Goal: Information Seeking & Learning: Learn about a topic

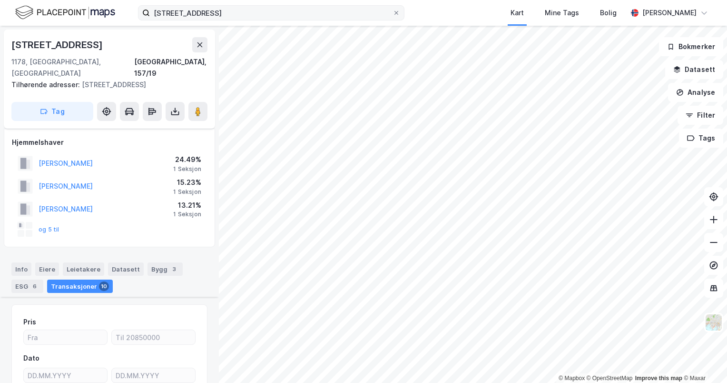
scroll to position [1253, 0]
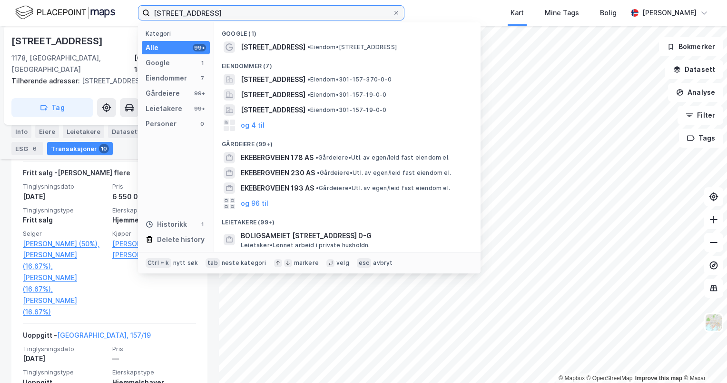
click at [199, 9] on input "[STREET_ADDRESS]" at bounding box center [271, 13] width 243 height 14
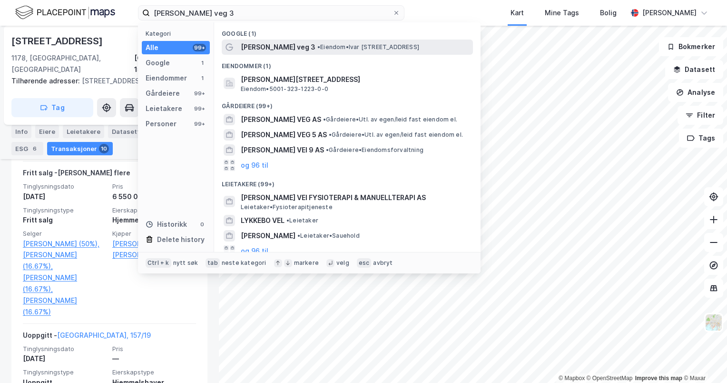
click at [256, 45] on span "[PERSON_NAME] veg 3" at bounding box center [278, 46] width 75 height 11
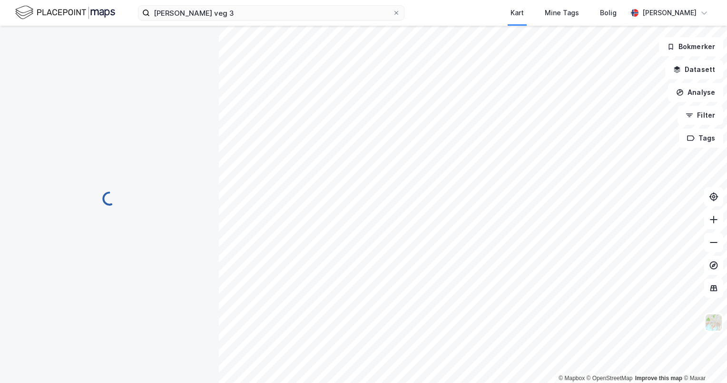
scroll to position [58, 0]
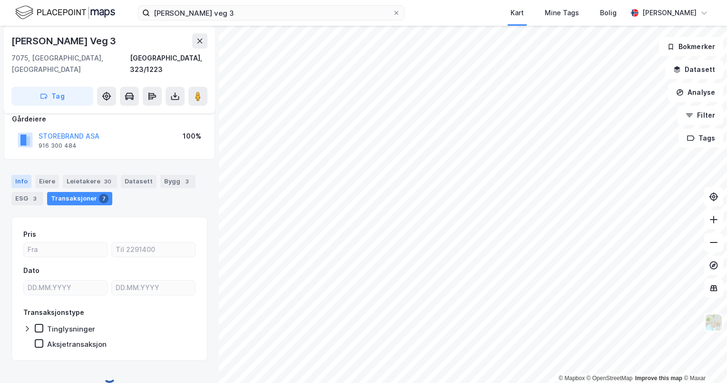
click at [16, 175] on div "Info" at bounding box center [21, 181] width 20 height 13
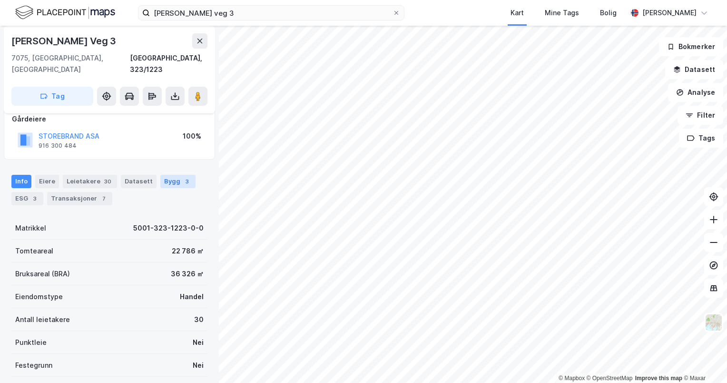
click at [167, 175] on div "Bygg 3" at bounding box center [177, 181] width 35 height 13
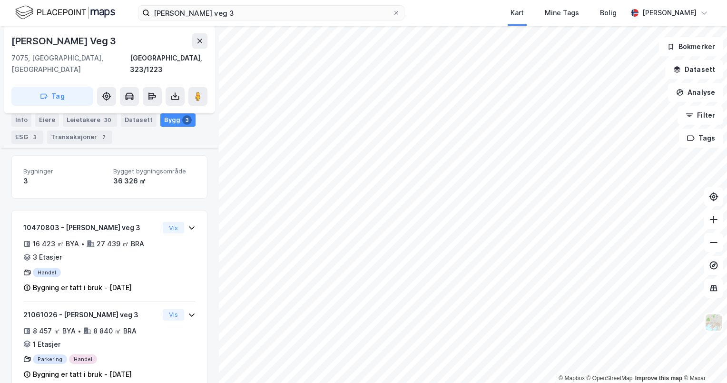
scroll to position [160, 0]
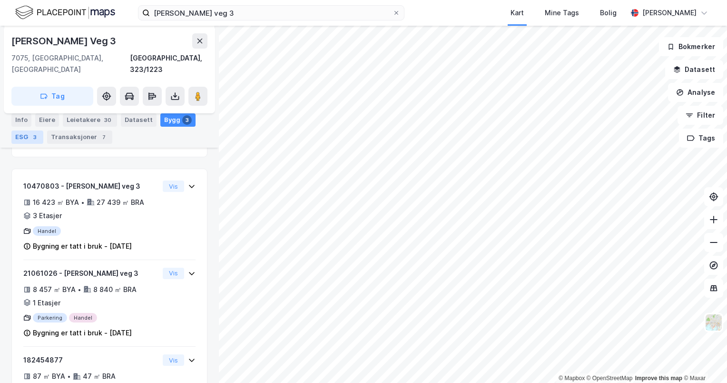
click at [30, 133] on div "ESG 3" at bounding box center [27, 136] width 32 height 13
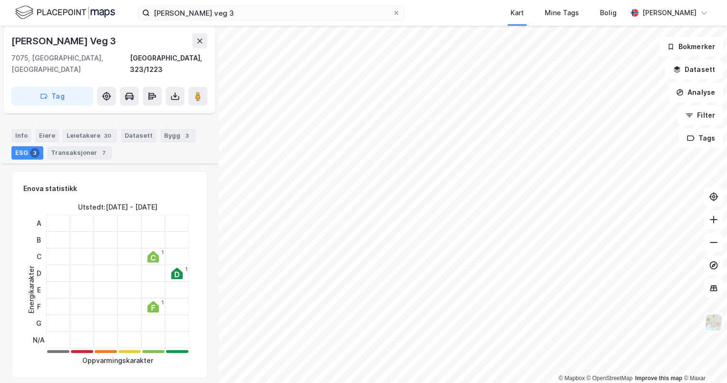
scroll to position [48, 0]
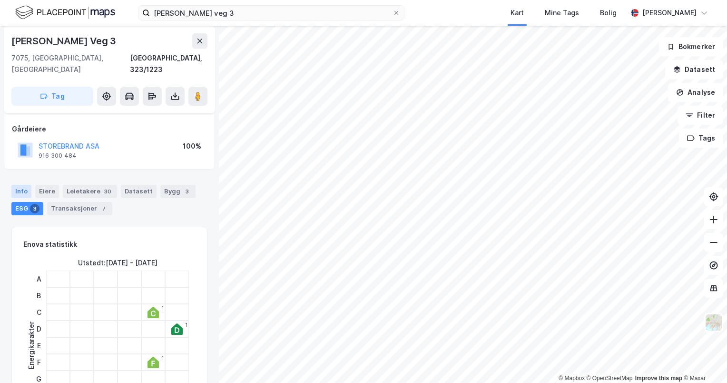
click at [16, 185] on div "Info" at bounding box center [21, 191] width 20 height 13
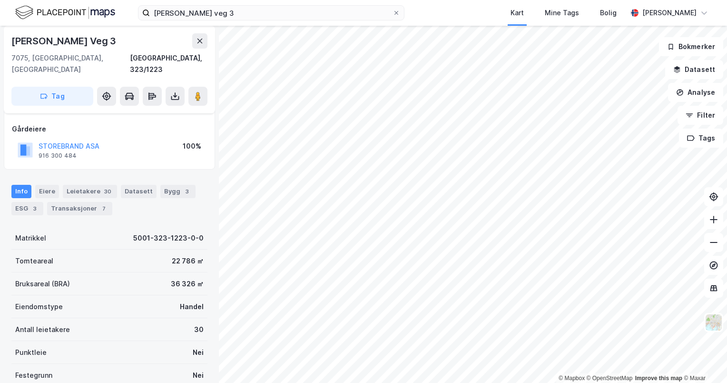
click at [281, 20] on div "[PERSON_NAME] veg 3 Kart Mine Tags Bolig [PERSON_NAME]" at bounding box center [363, 13] width 727 height 26
click at [280, 16] on input "[PERSON_NAME] veg 3" at bounding box center [271, 13] width 243 height 14
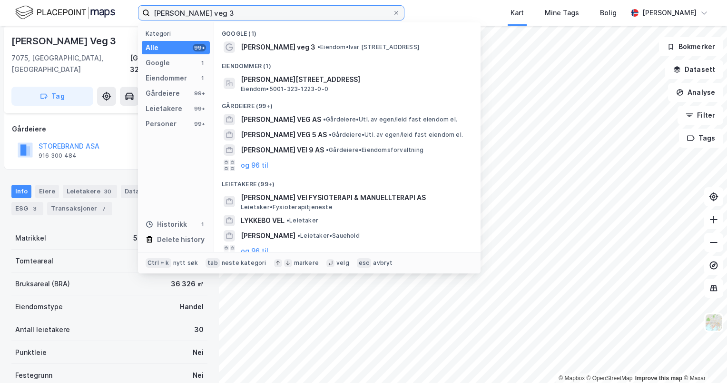
click at [280, 16] on input "[PERSON_NAME] veg 3" at bounding box center [271, 13] width 243 height 14
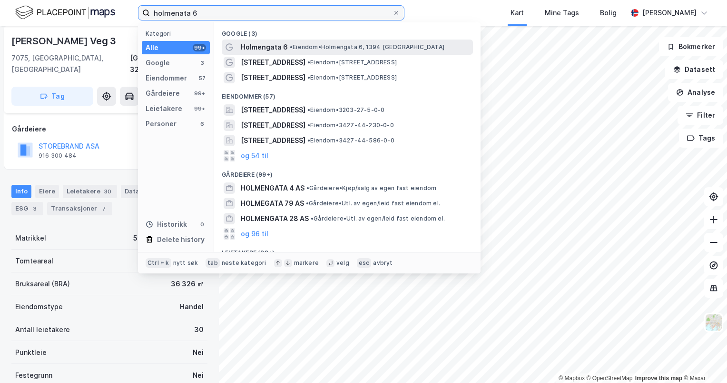
type input "holmenata 6"
click at [278, 44] on span "Holmengata 6" at bounding box center [264, 46] width 47 height 11
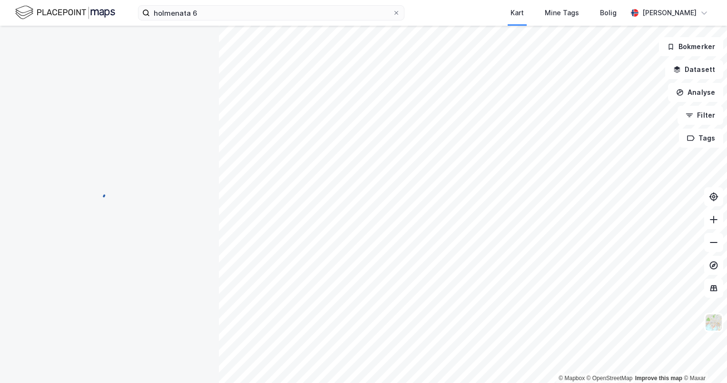
scroll to position [48, 0]
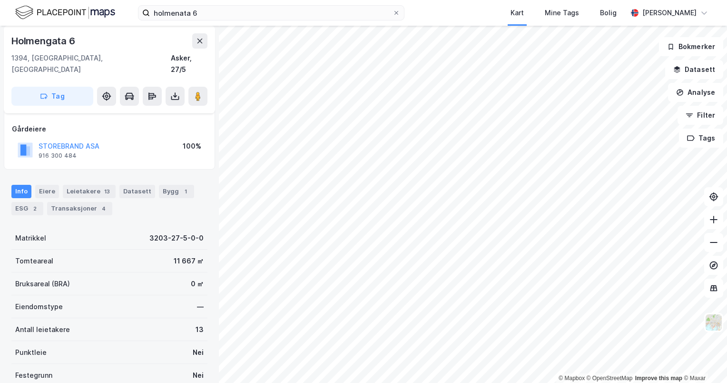
click at [166, 173] on div "Info [PERSON_NAME] 13 Datasett Bygg 1 ESG 2 Transaksjoner 4" at bounding box center [109, 196] width 219 height 46
click at [171, 185] on div "Bygg 1" at bounding box center [176, 191] width 35 height 13
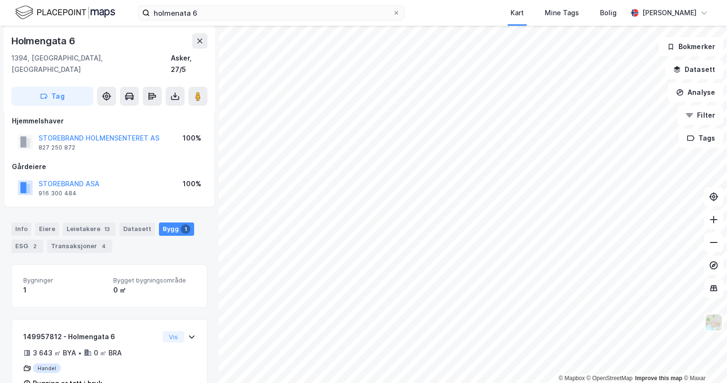
scroll to position [27, 0]
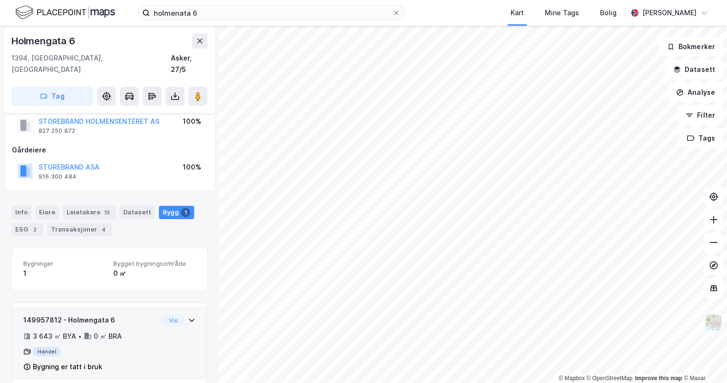
click at [177, 306] on div "149957812 - Holmengata 6 3 643 ㎡ BYA • 0 ㎡ BRA Handel Bygning er tatt i bruk Vis" at bounding box center [109, 342] width 195 height 73
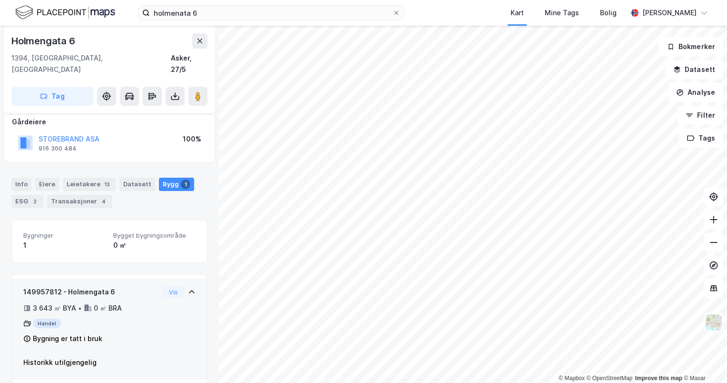
click at [184, 286] on div "Vis" at bounding box center [179, 291] width 33 height 11
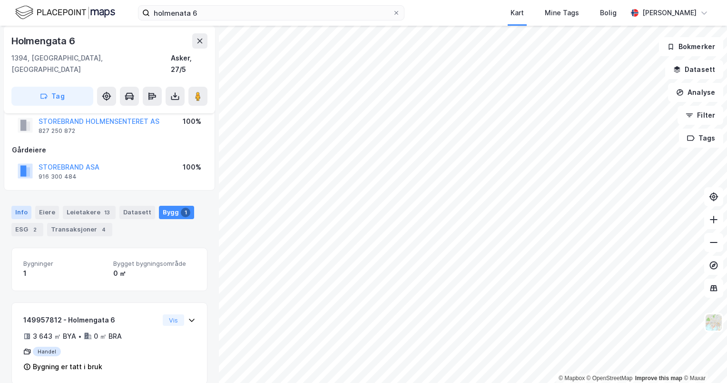
click at [28, 206] on div "Info" at bounding box center [21, 212] width 20 height 13
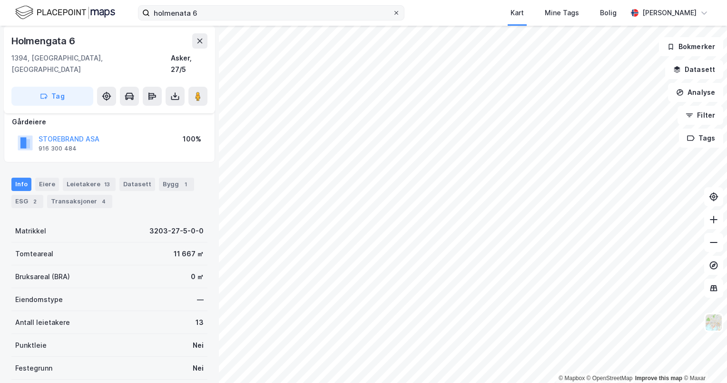
click at [395, 14] on icon at bounding box center [396, 13] width 4 height 4
click at [392, 14] on input "holmenata 6" at bounding box center [271, 13] width 243 height 14
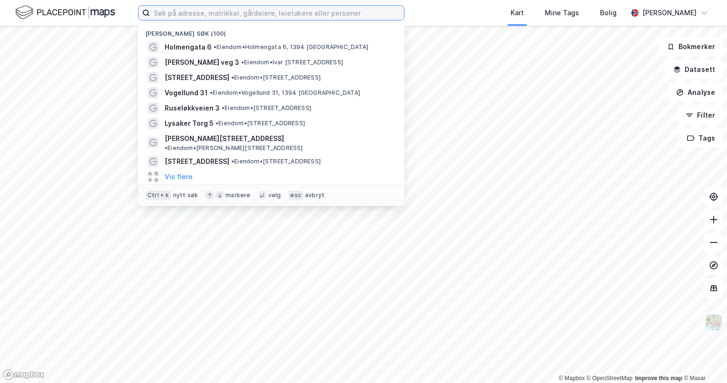
click at [333, 13] on input at bounding box center [277, 13] width 254 height 14
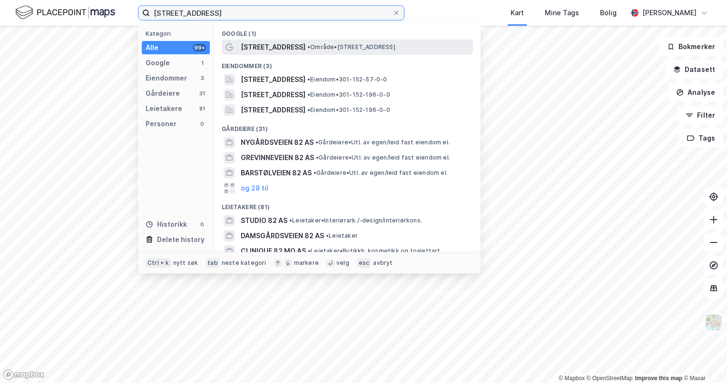
type input "[STREET_ADDRESS]"
click at [307, 45] on span "•" at bounding box center [308, 46] width 3 height 7
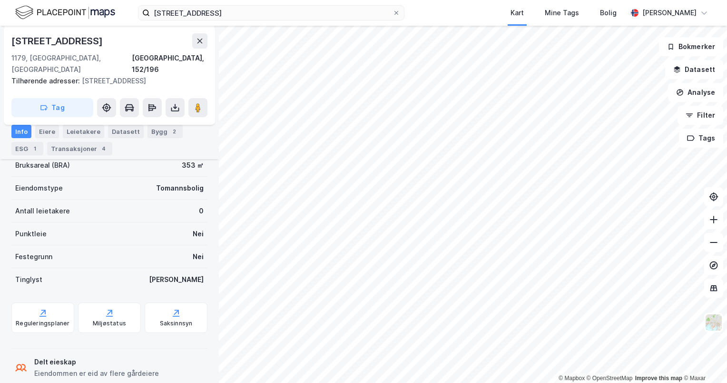
scroll to position [33, 0]
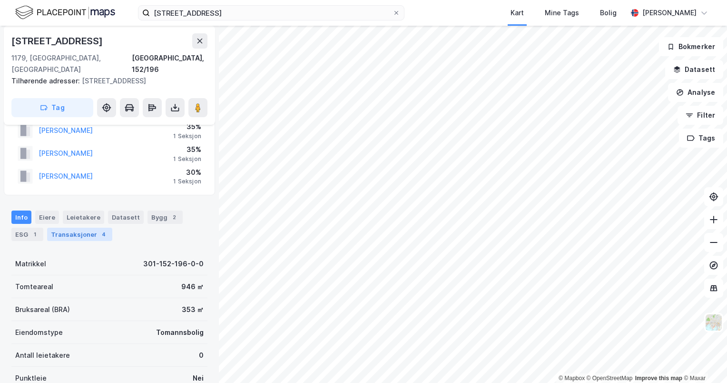
click at [83, 227] on div "Transaksjoner 4" at bounding box center [79, 233] width 65 height 13
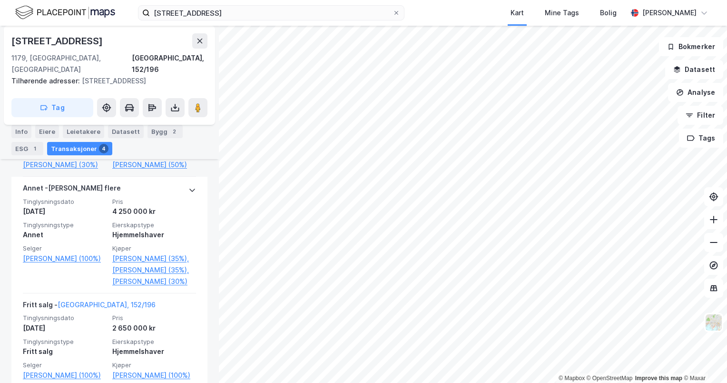
scroll to position [402, 0]
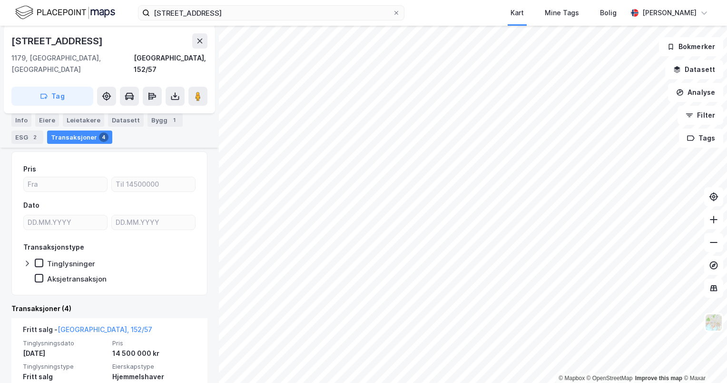
scroll to position [143, 0]
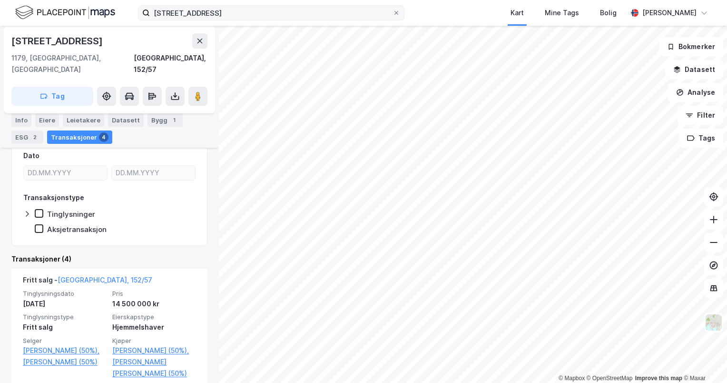
click at [324, 19] on div "jomfrubråtveien 82 Kart Mine Tags Bolig [PERSON_NAME] © Mapbox © OpenStreetMap …" at bounding box center [363, 191] width 727 height 383
